Goal: Information Seeking & Learning: Learn about a topic

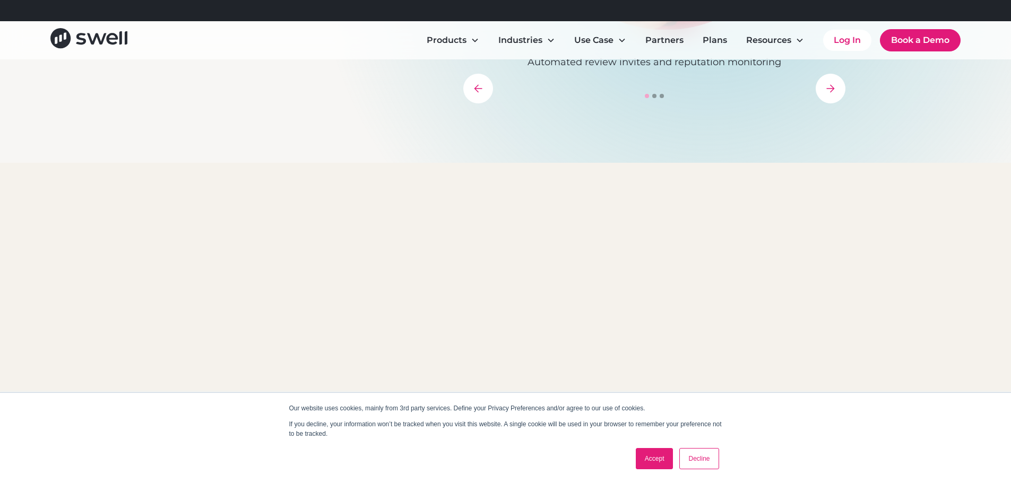
scroll to position [442, 0]
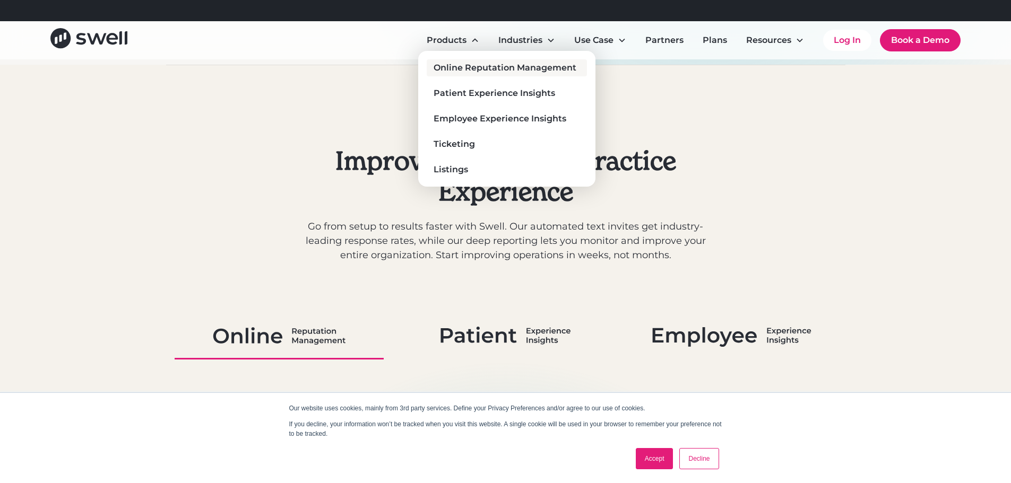
click at [482, 66] on div "Online Reputation Management" at bounding box center [505, 68] width 143 height 13
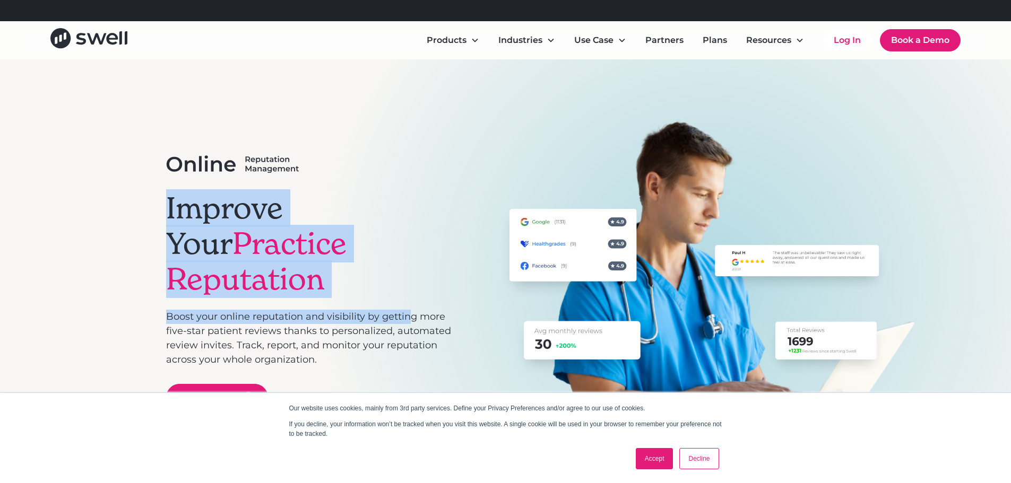
drag, startPoint x: 284, startPoint y: 272, endPoint x: 444, endPoint y: 296, distance: 161.5
click at [439, 296] on div "Improve Your Practice Reputation Boost your online reputation and visibility by…" at bounding box center [505, 280] width 1011 height 442
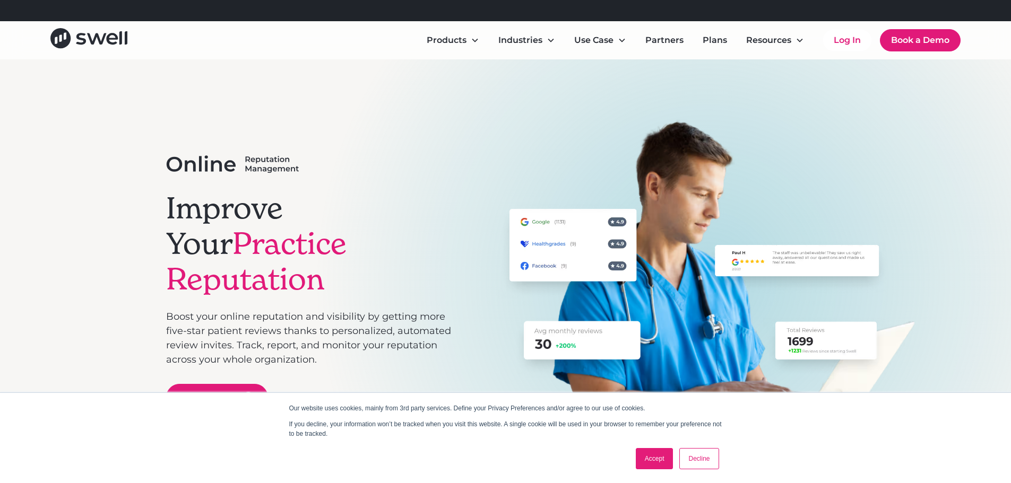
click at [455, 288] on div "Improve Your Practice Reputation Boost your online reputation and visibility by…" at bounding box center [505, 280] width 679 height 323
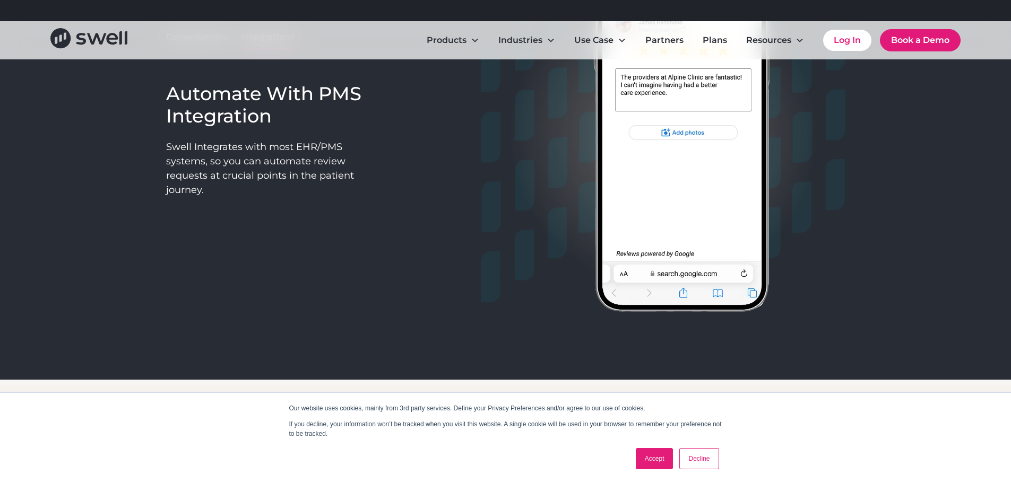
scroll to position [973, 0]
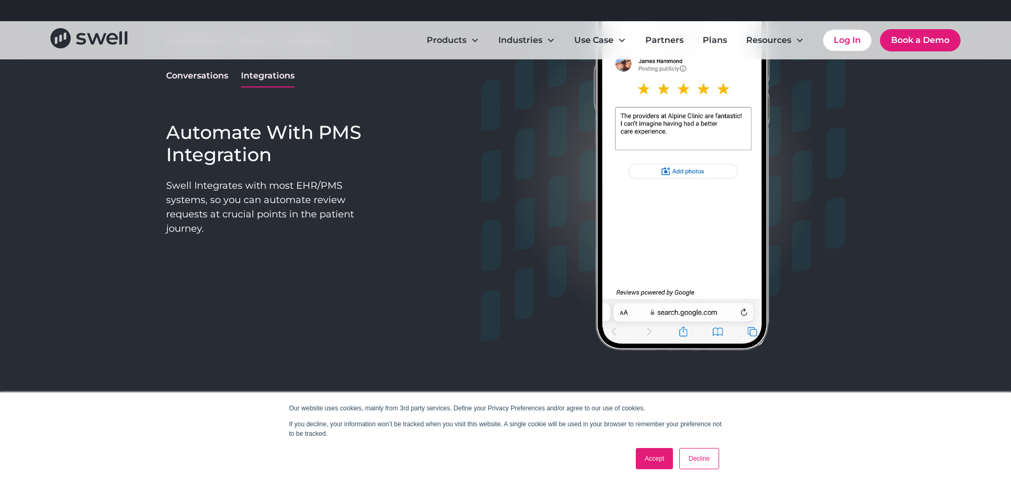
click at [919, 149] on div "How Swell Helps With Your Online Reputation Automations Metrics Campaigns Conve…" at bounding box center [505, 137] width 1011 height 564
